Goal: Task Accomplishment & Management: Manage account settings

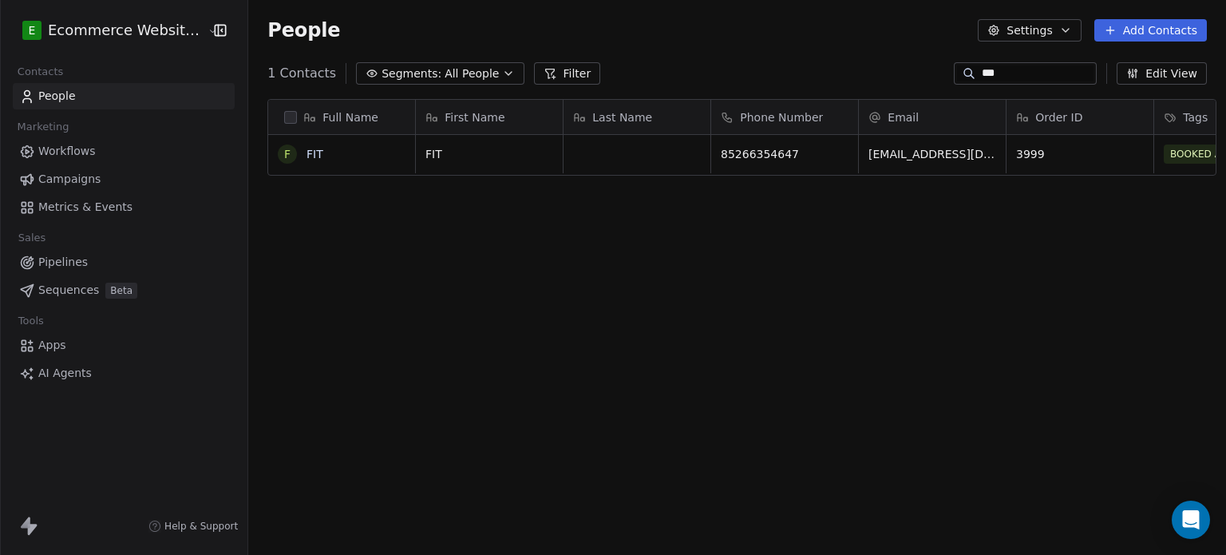
scroll to position [476, 974]
click at [469, 73] on span "All People" at bounding box center [471, 73] width 54 height 17
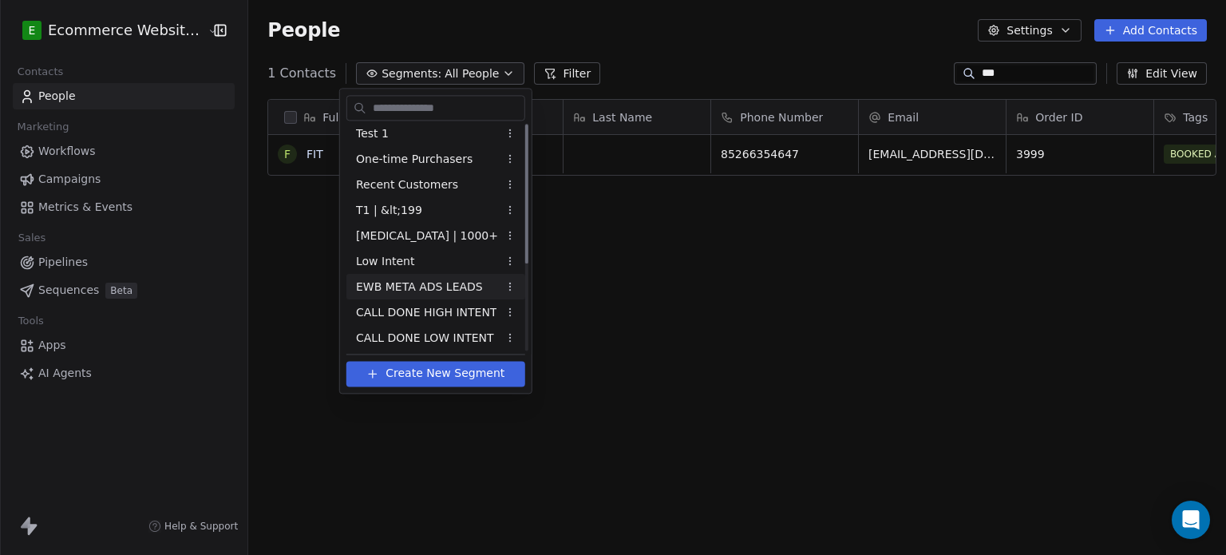
scroll to position [0, 0]
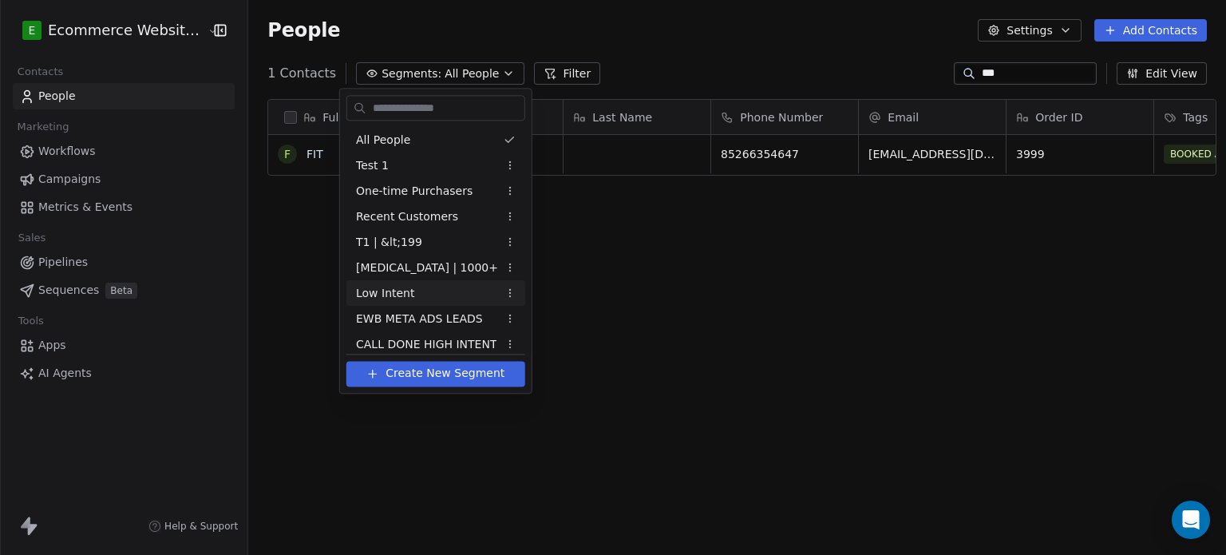
click at [998, 68] on html "E Ecommerce Website Builder Contacts People Marketing Workflows Campaigns Metri…" at bounding box center [613, 277] width 1226 height 555
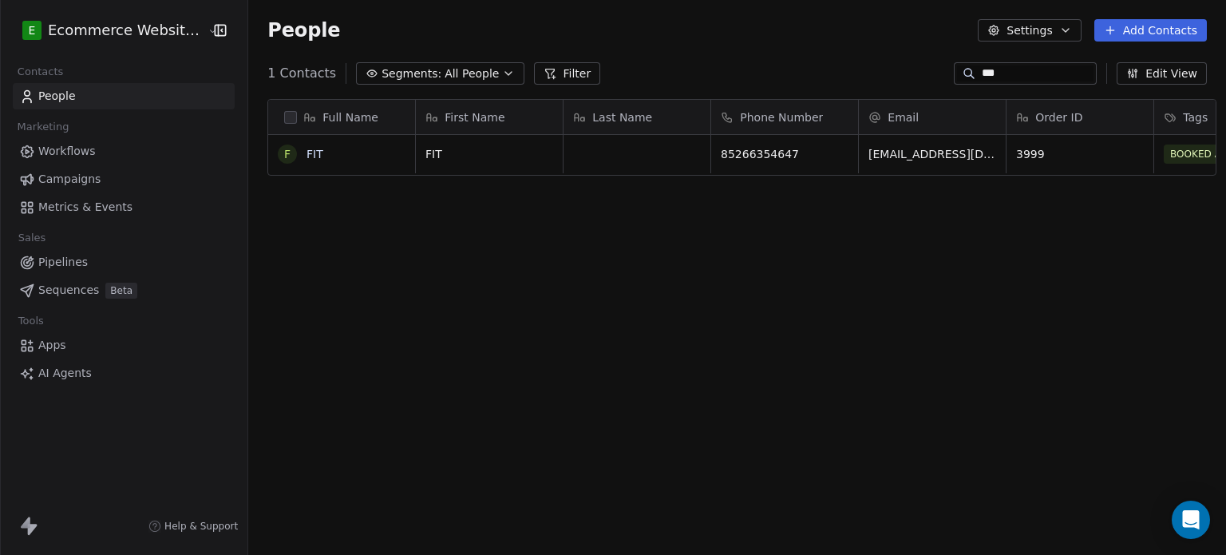
click at [998, 68] on input "***" at bounding box center [1037, 73] width 112 height 16
type input "*"
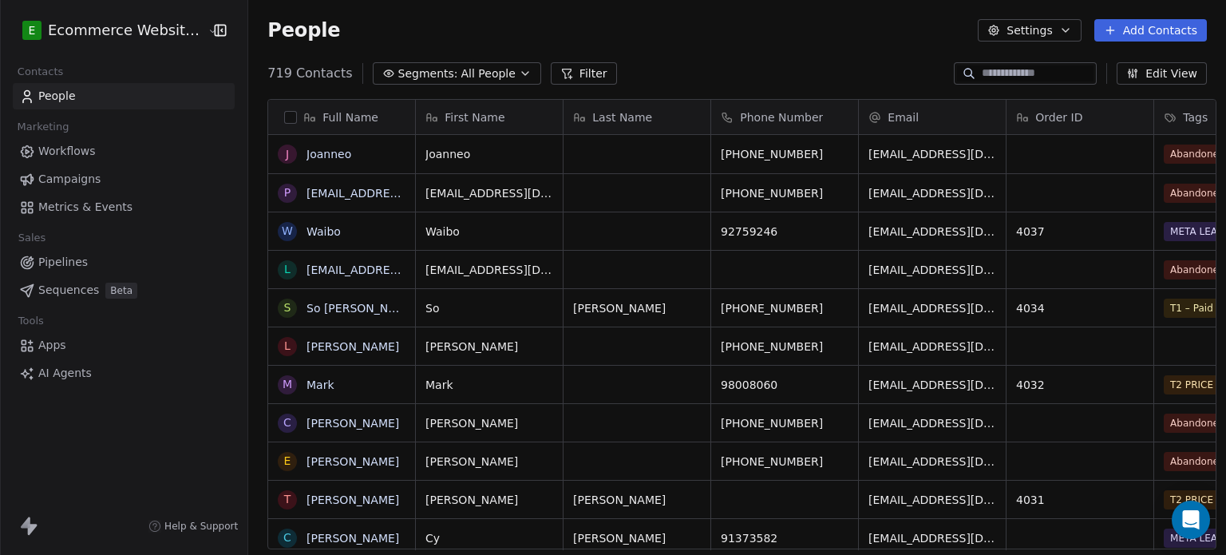
scroll to position [476, 974]
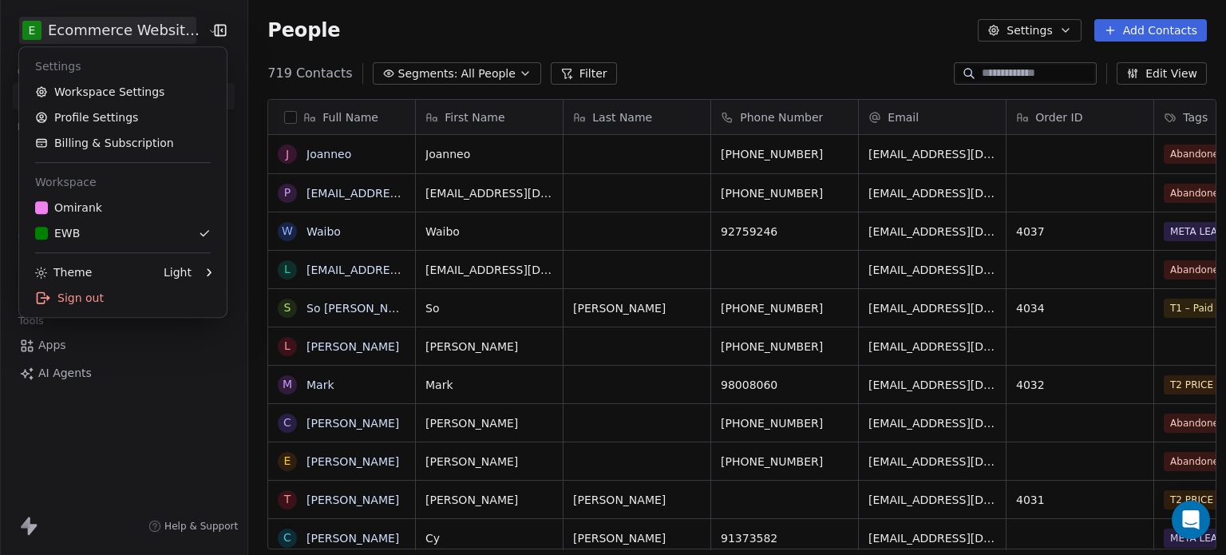
click at [77, 35] on html "E Ecommerce Website Builder Contacts People Marketing Workflows Campaigns Metri…" at bounding box center [613, 277] width 1226 height 555
click at [141, 204] on div "O Omirank" at bounding box center [123, 207] width 176 height 16
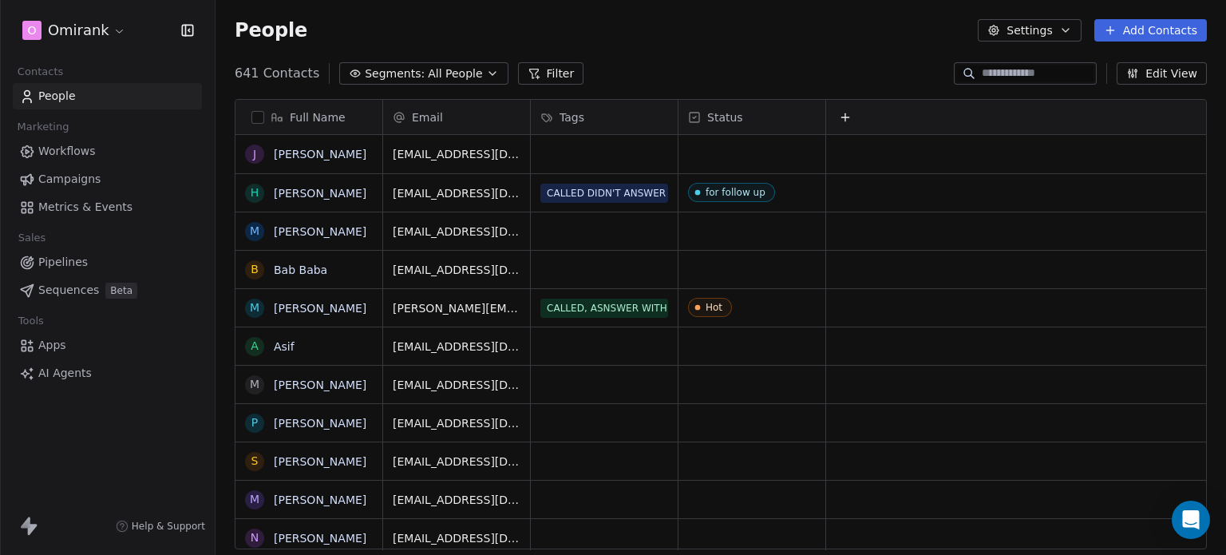
click at [396, 74] on span "Segments:" at bounding box center [395, 73] width 60 height 17
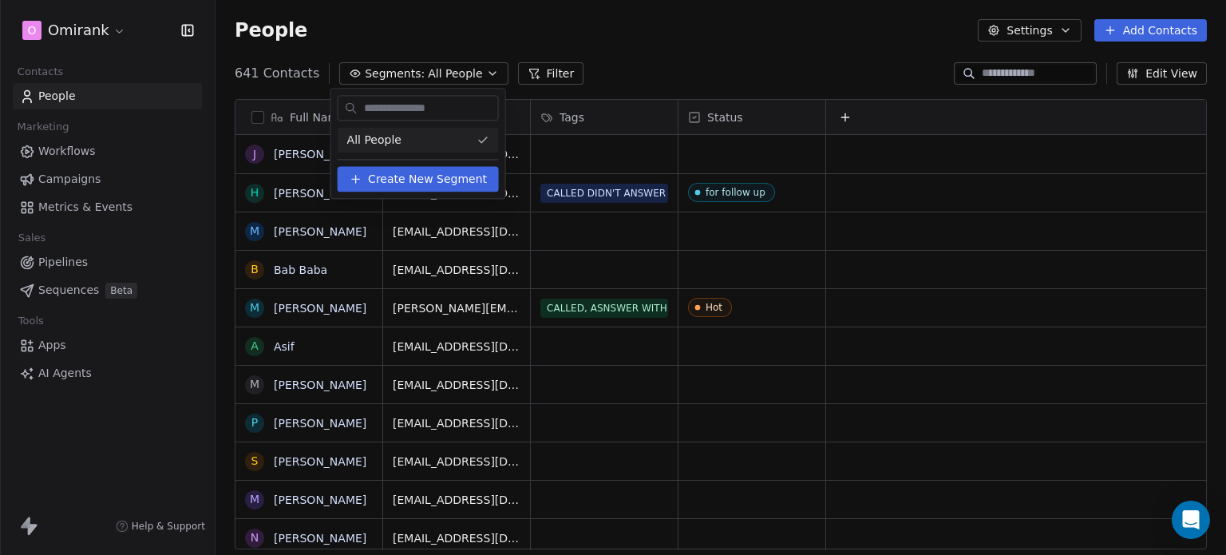
click at [425, 70] on html "O Omirank Contacts People Marketing Workflows Campaigns Metrics & Events Sales …" at bounding box center [613, 277] width 1226 height 555
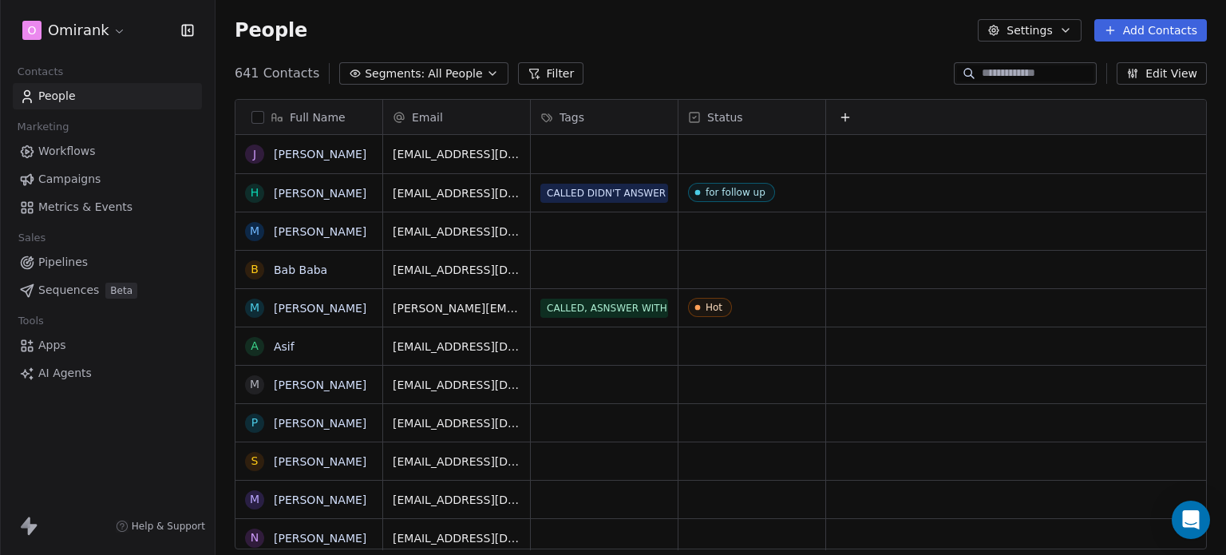
click at [1116, 34] on icon at bounding box center [1110, 30] width 13 height 13
click at [1125, 66] on span "Create new contact" at bounding box center [1158, 65] width 109 height 17
click at [745, 10] on html "O Omirank Contacts People Marketing Workflows Campaigns Metrics & Events Sales …" at bounding box center [613, 277] width 1226 height 555
click at [392, 62] on button "Segments: All People" at bounding box center [423, 73] width 168 height 22
click at [556, 260] on html "O Omirank Contacts People Marketing Workflows Campaigns Metrics & Events Sales …" at bounding box center [613, 277] width 1226 height 555
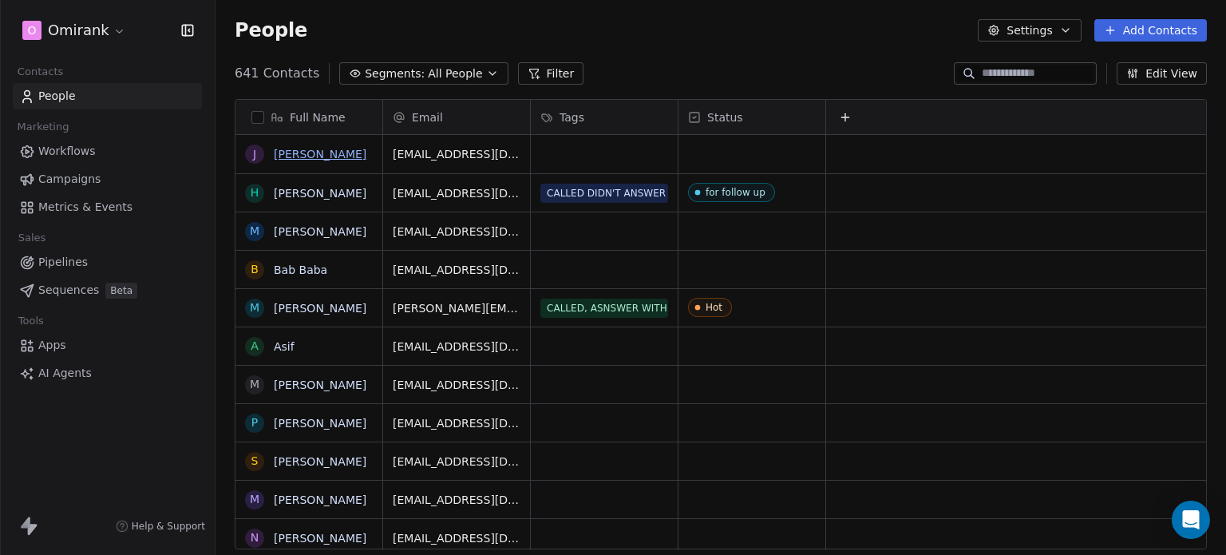
click at [329, 149] on link "James Warren" at bounding box center [320, 154] width 93 height 13
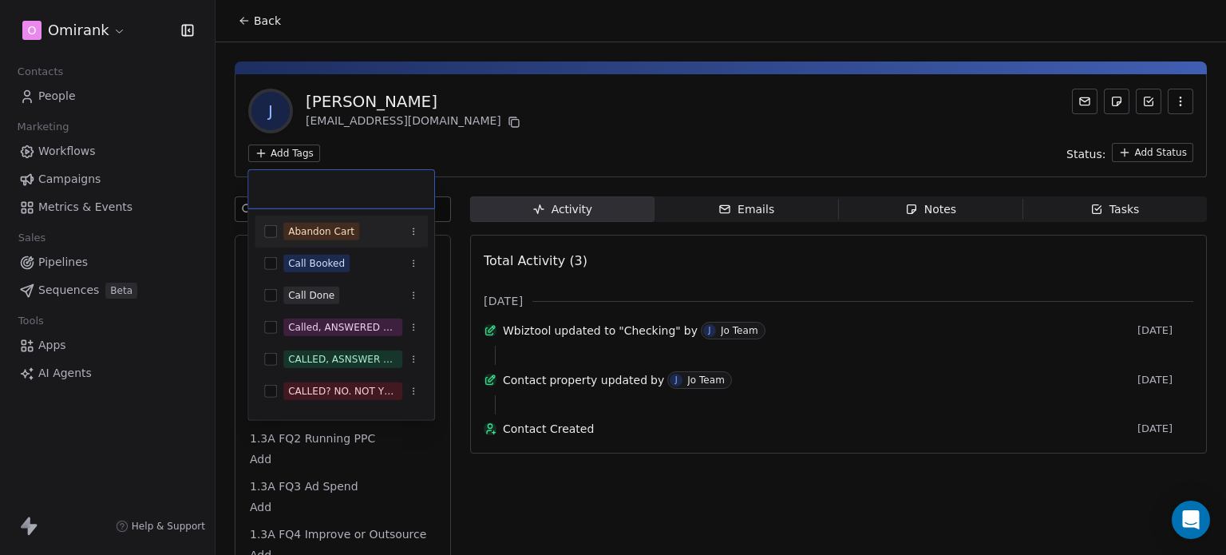
click at [288, 157] on html "O Omirank Contacts People Marketing Workflows Campaigns Metrics & Events Sales …" at bounding box center [613, 277] width 1226 height 555
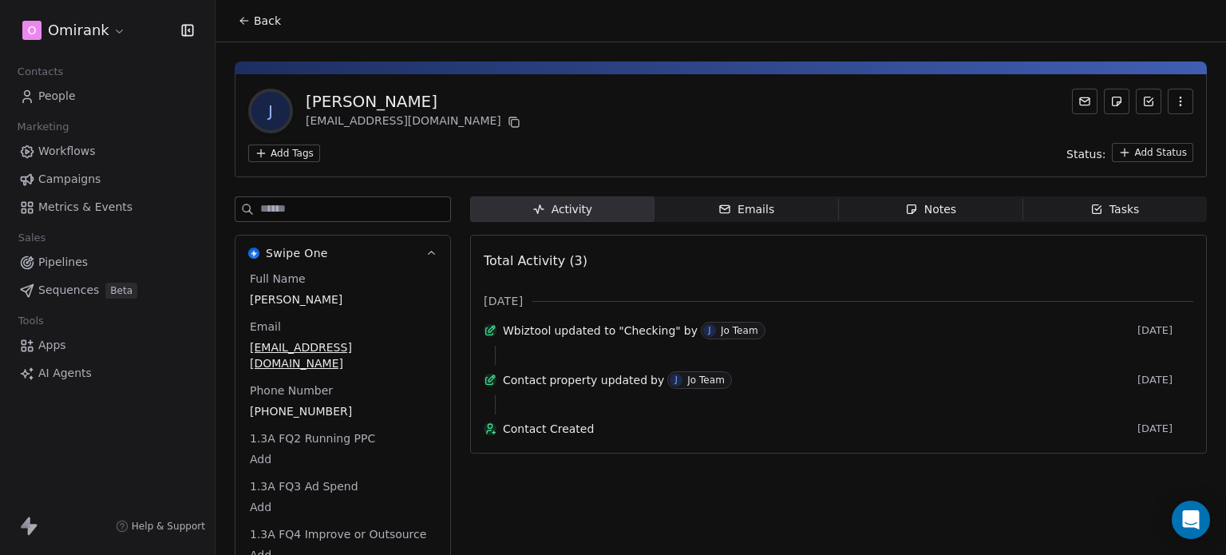
click at [246, 25] on html "O Omirank Contacts People Marketing Workflows Campaigns Metrics & Events Sales …" at bounding box center [613, 277] width 1226 height 555
click at [246, 25] on icon at bounding box center [244, 20] width 13 height 13
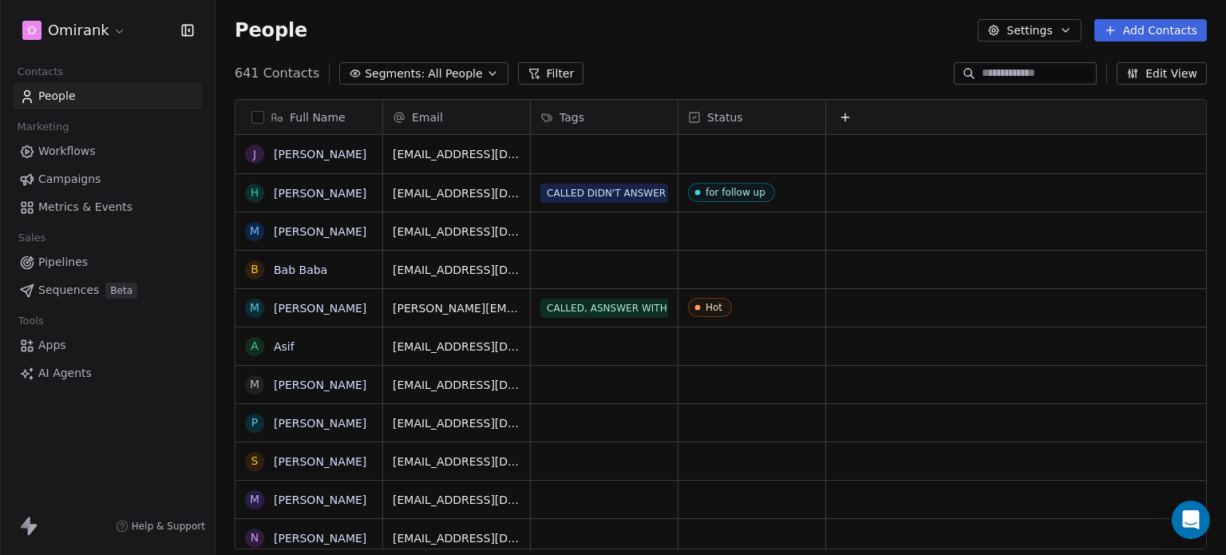
scroll to position [476, 997]
click at [409, 63] on button "Segments: All People" at bounding box center [423, 73] width 168 height 22
click at [1205, 162] on html "O Omirank Contacts People Marketing Workflows Campaigns Metrics & Events Sales …" at bounding box center [613, 277] width 1226 height 555
click at [456, 61] on div "641 Contacts Segments: All People Filter Edit View" at bounding box center [720, 74] width 1010 height 26
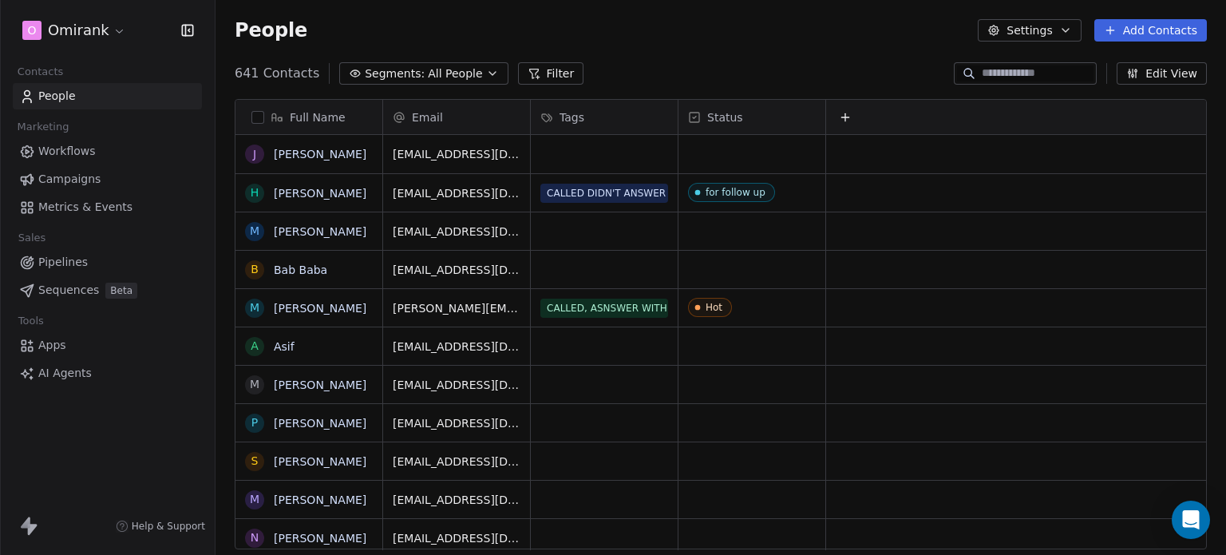
click at [457, 73] on span "All People" at bounding box center [455, 73] width 54 height 17
